Goal: Information Seeking & Learning: Learn about a topic

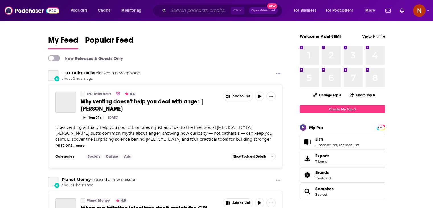
click at [191, 10] on input "Search podcasts, credits, & more..." at bounding box center [199, 10] width 63 height 9
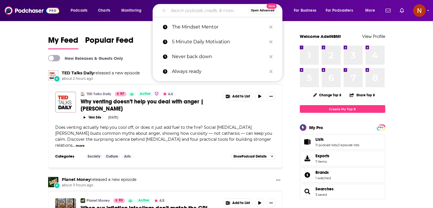
paste input "5 Minute English Vocabulary Show"
type input "5 Minute English Vocabulary Show"
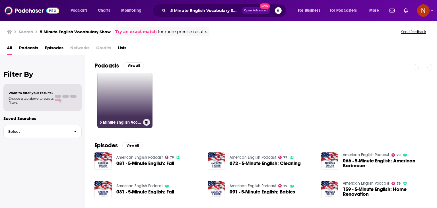
click at [137, 100] on link "5 Minute English Vocabulary Show" at bounding box center [124, 100] width 55 height 55
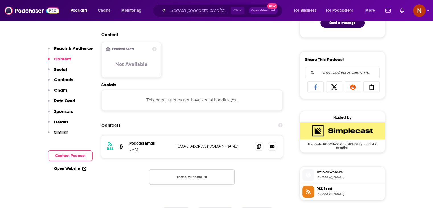
scroll to position [419, 0]
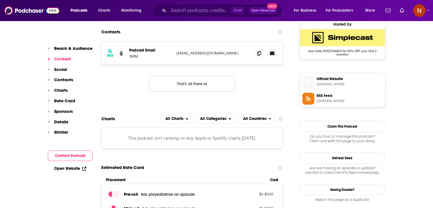
click at [336, 100] on span "[DOMAIN_NAME]" at bounding box center [349, 101] width 66 height 4
click at [332, 81] on span "Official Website [DOMAIN_NAME]" at bounding box center [348, 81] width 68 height 11
